Goal: Information Seeking & Learning: Learn about a topic

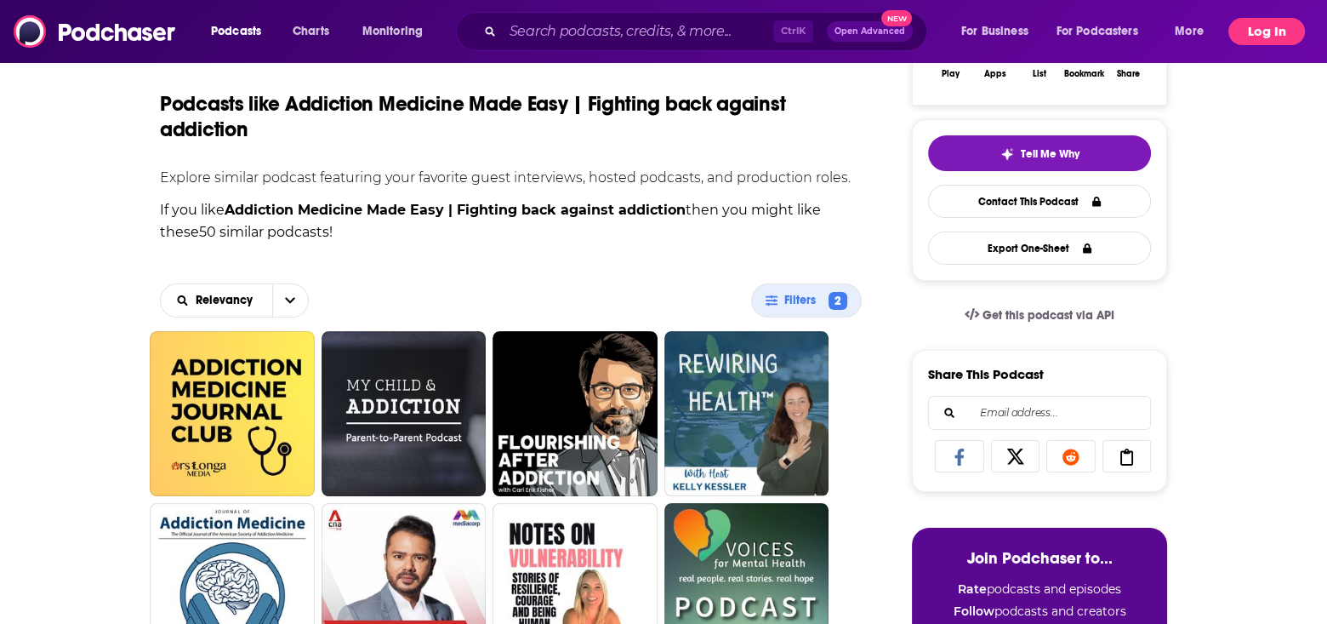
click at [1257, 30] on button "Log In" at bounding box center [1267, 31] width 77 height 27
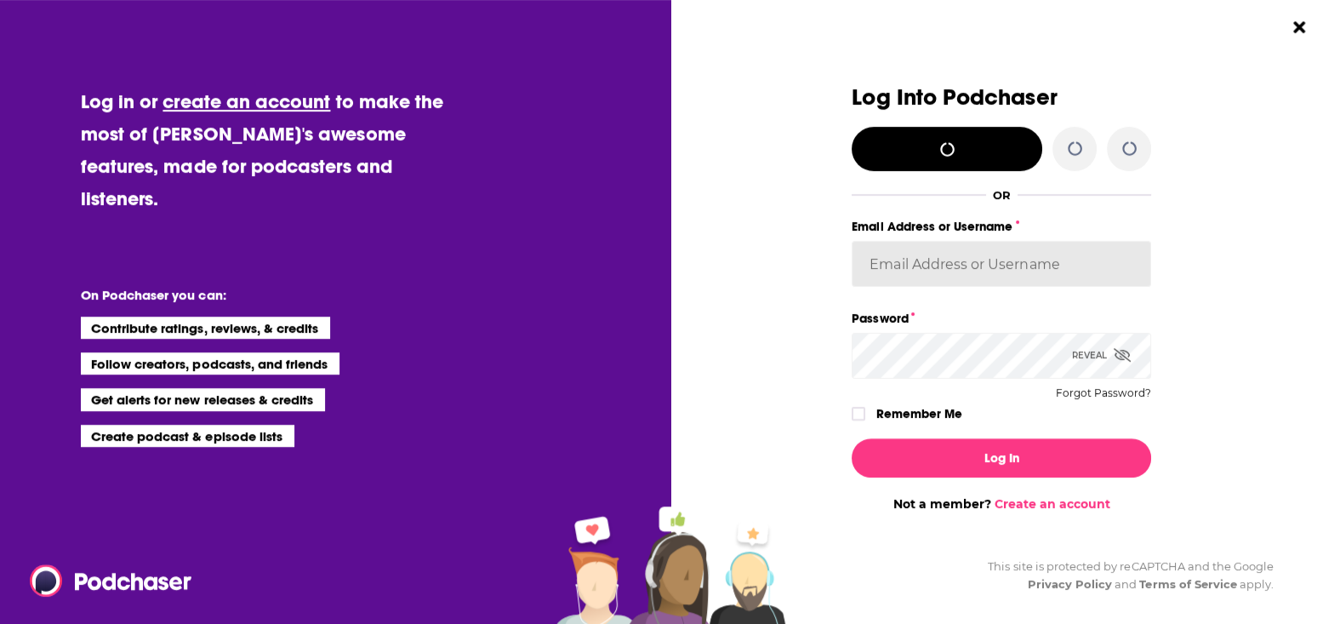
type input "MSanz"
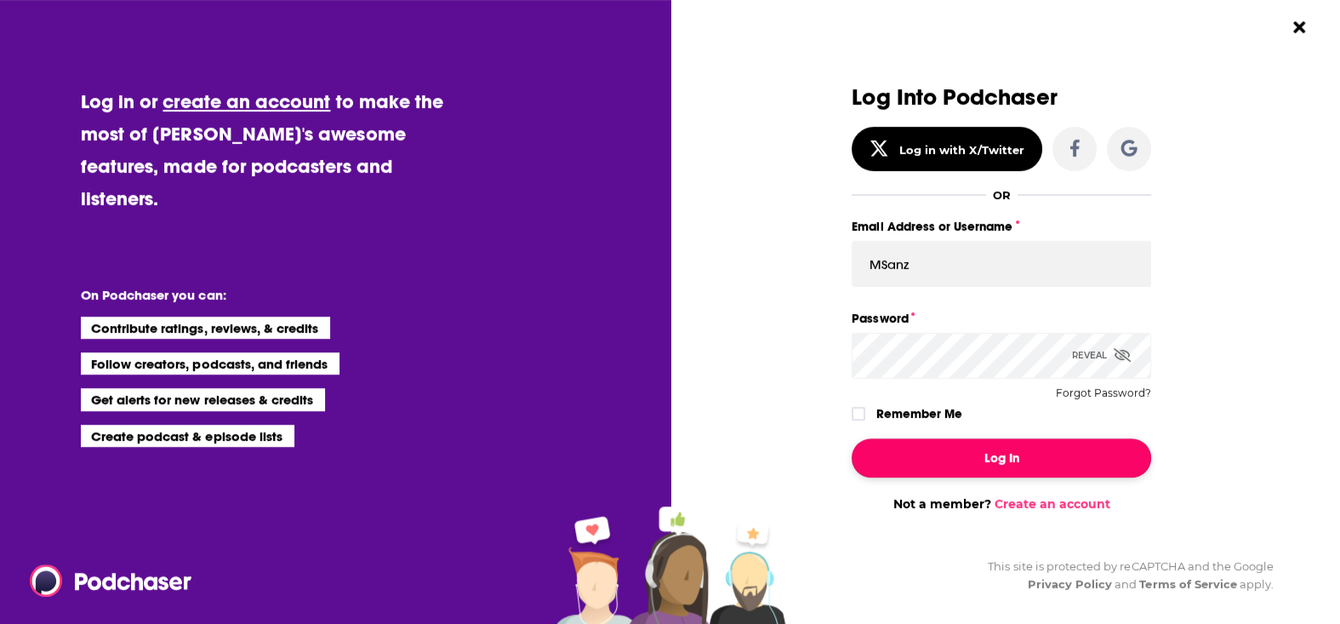
click at [1001, 455] on button "Log In" at bounding box center [1001, 457] width 299 height 39
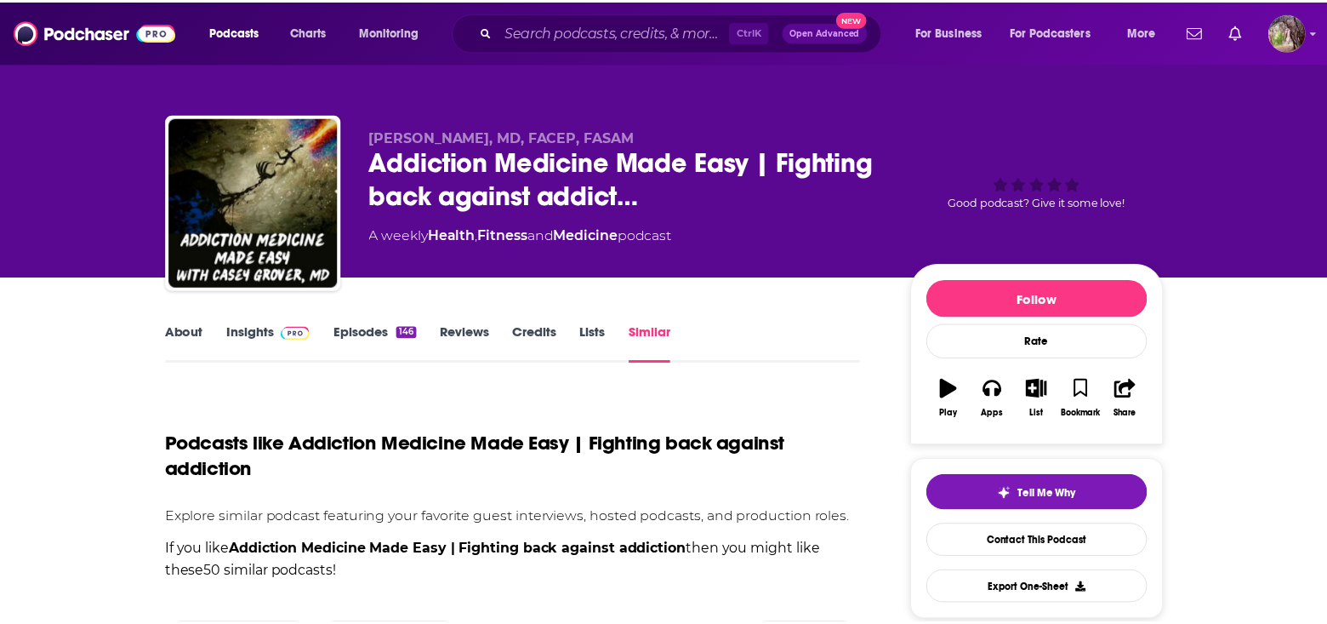
scroll to position [340, 0]
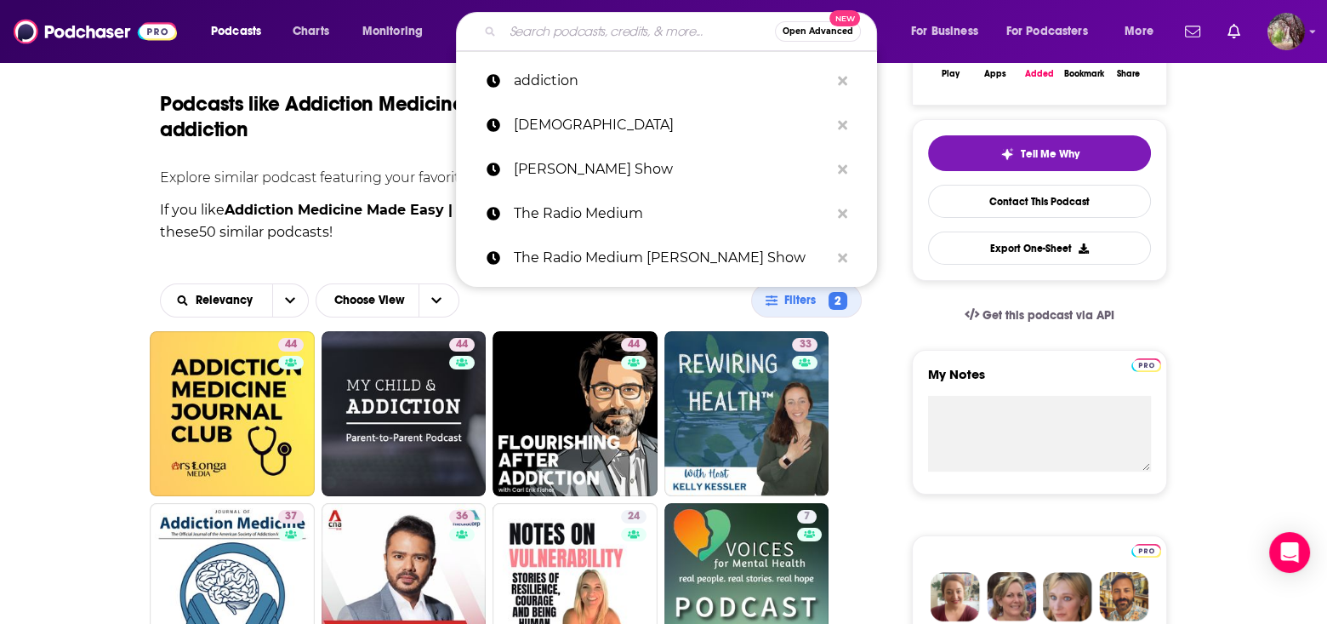
click at [569, 27] on input "Search podcasts, credits, & more..." at bounding box center [639, 31] width 272 height 27
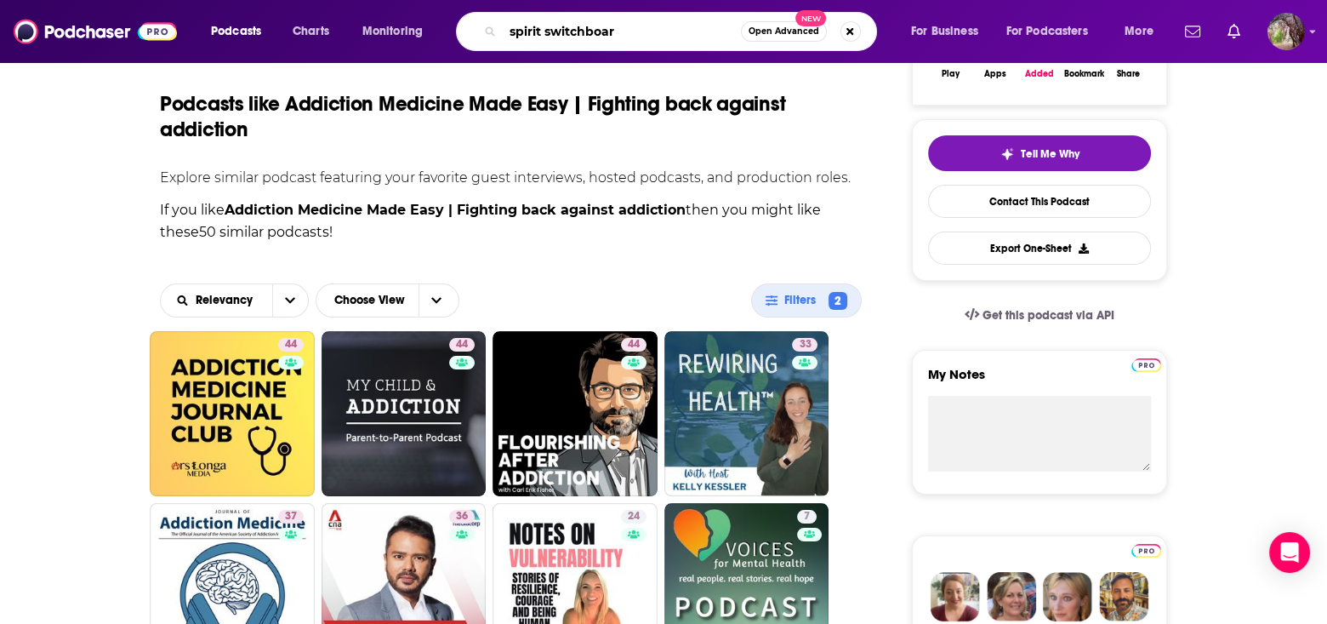
type input "spirit switchboard"
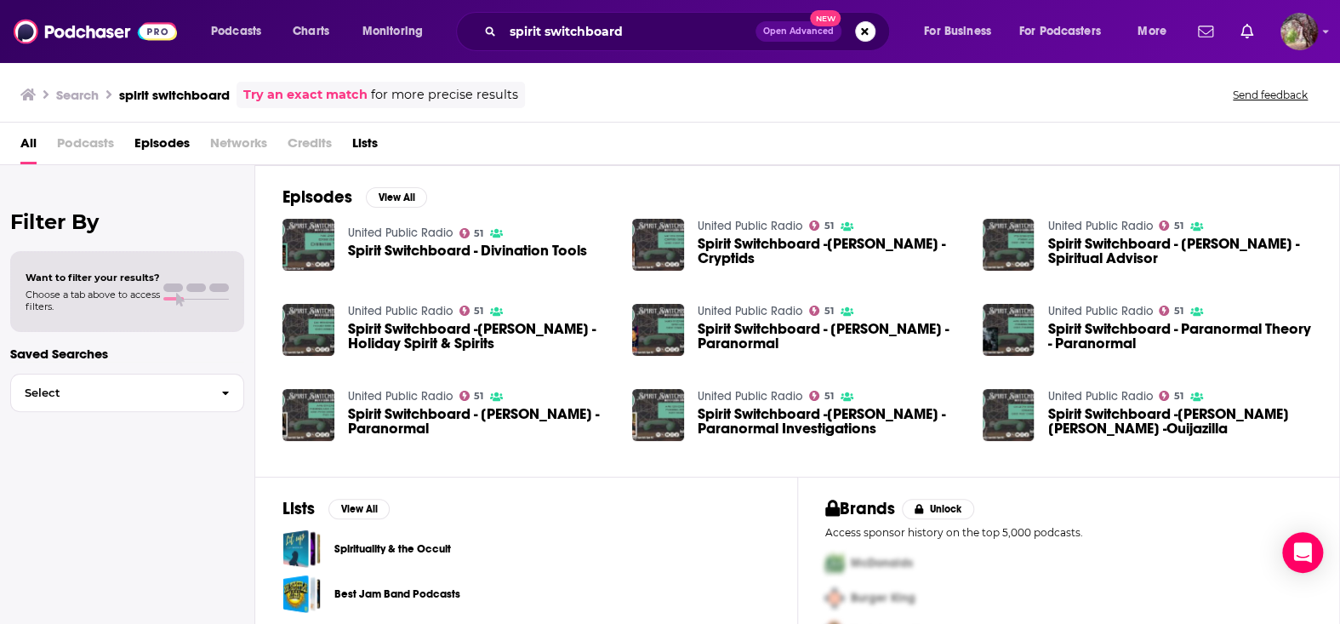
click at [387, 248] on span "Spirit Switchboard - Divination Tools" at bounding box center [467, 250] width 239 height 14
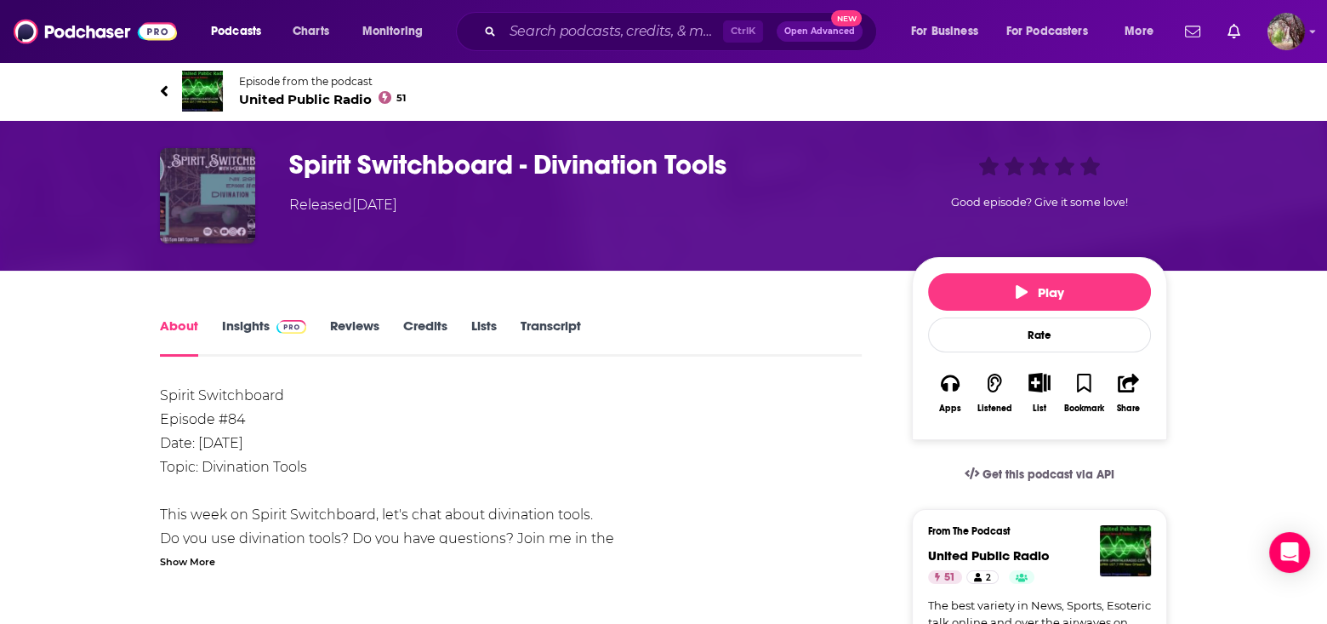
click at [211, 203] on img "Spirit Switchboard - Divination Tools" at bounding box center [207, 195] width 95 height 95
